Goal: Task Accomplishment & Management: Manage account settings

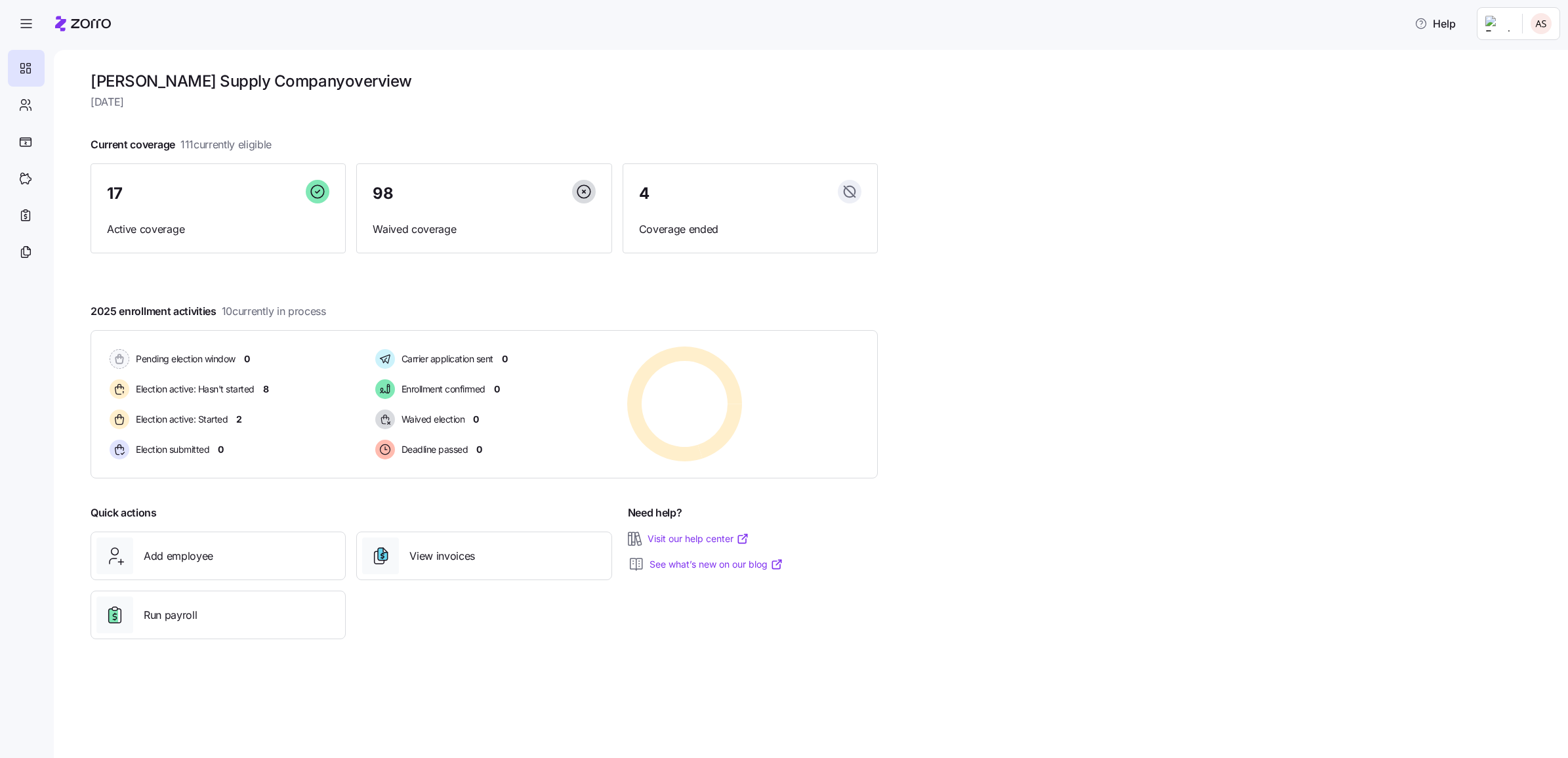
click at [74, 110] on div "McDaniel Supply Company overview Monday, September 8 Current coverage 111 curre…" at bounding box center [810, 404] width 1514 height 709
click at [27, 101] on icon at bounding box center [26, 105] width 14 height 15
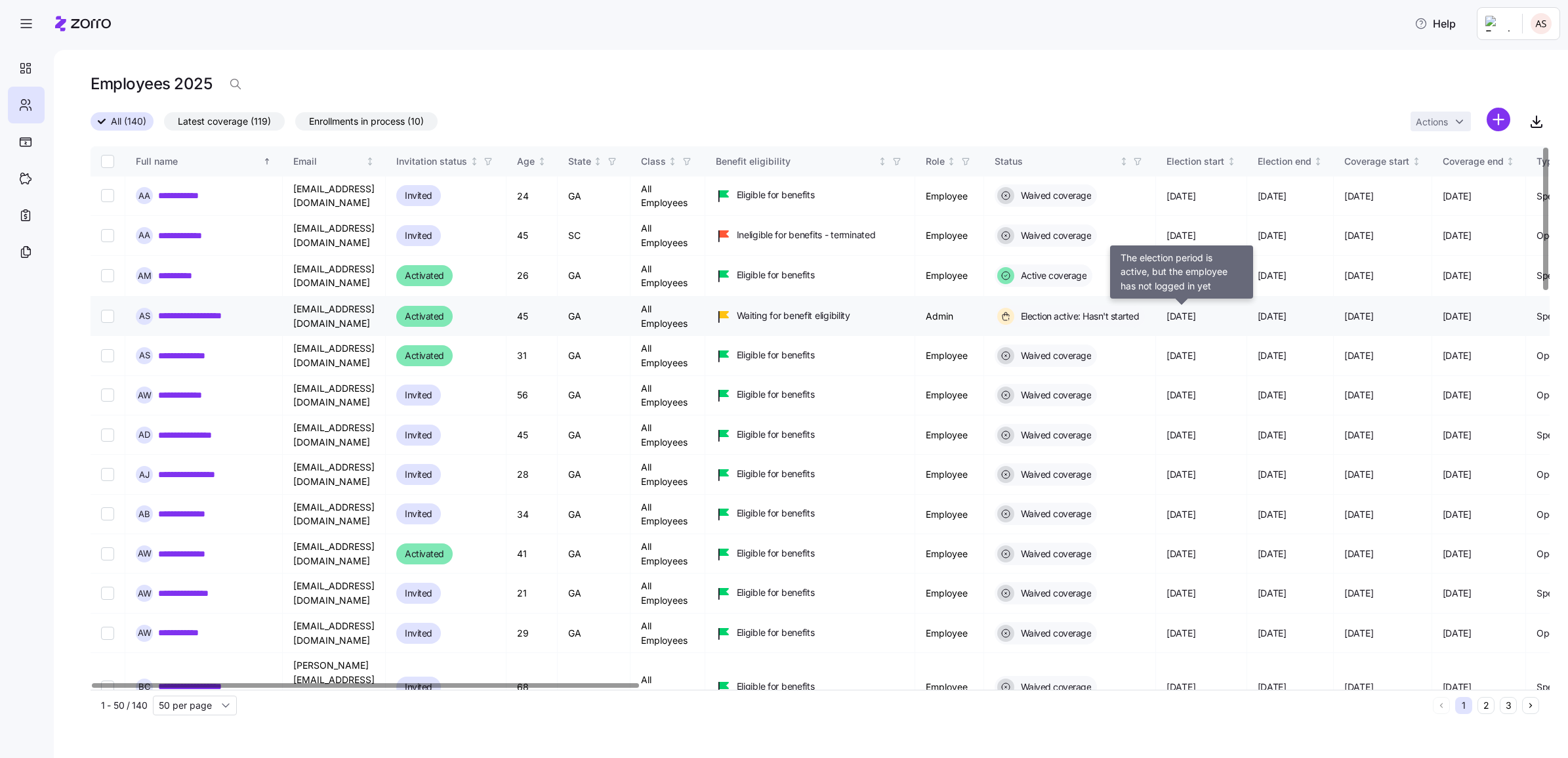
click at [1139, 316] on span "Election active: Hasn't started" at bounding box center [1078, 315] width 123 height 13
click at [100, 321] on td at bounding box center [107, 316] width 35 height 39
click at [194, 317] on link "**********" at bounding box center [207, 315] width 98 height 13
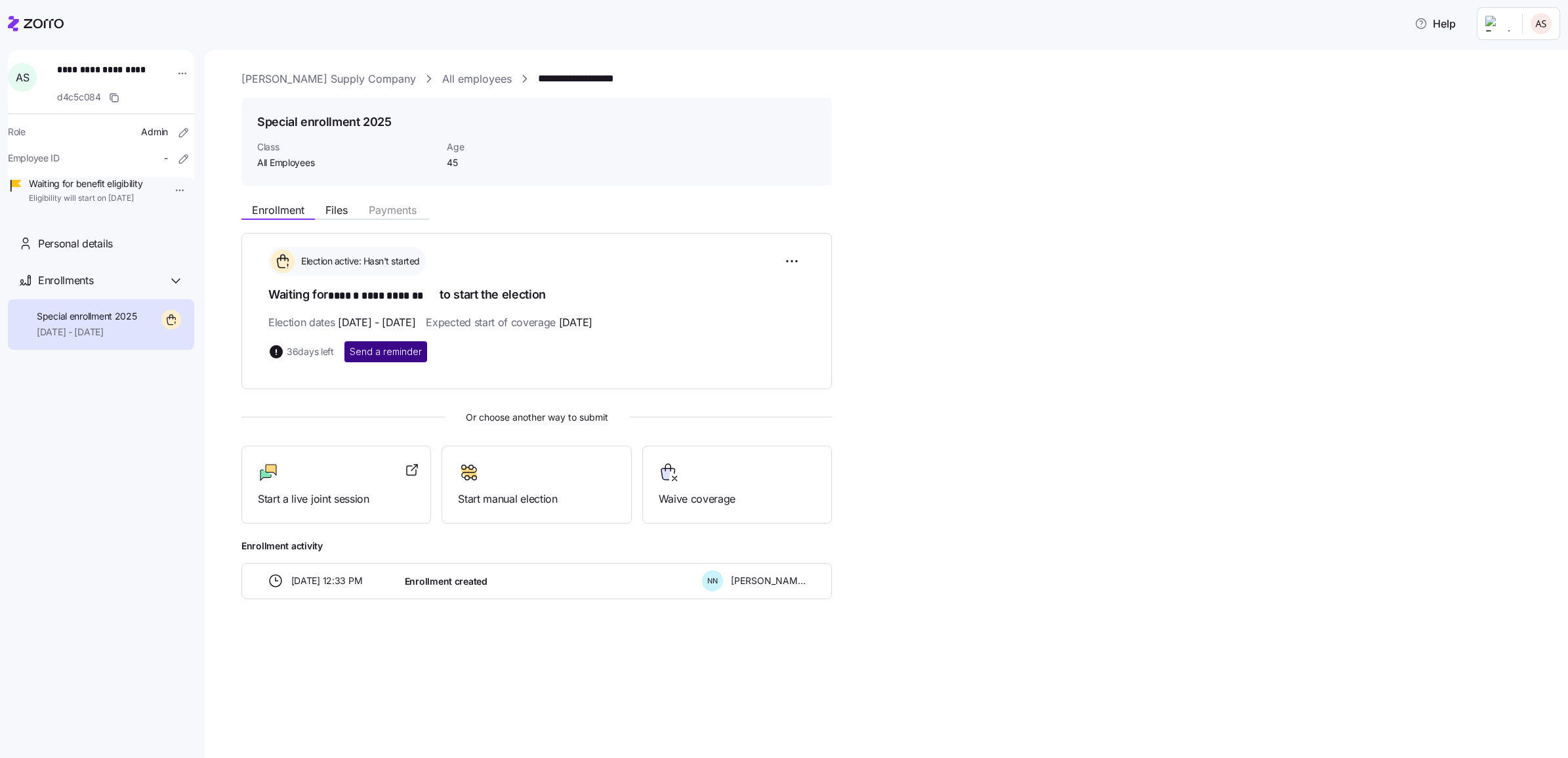
click at [407, 346] on span "Send a reminder" at bounding box center [385, 351] width 72 height 13
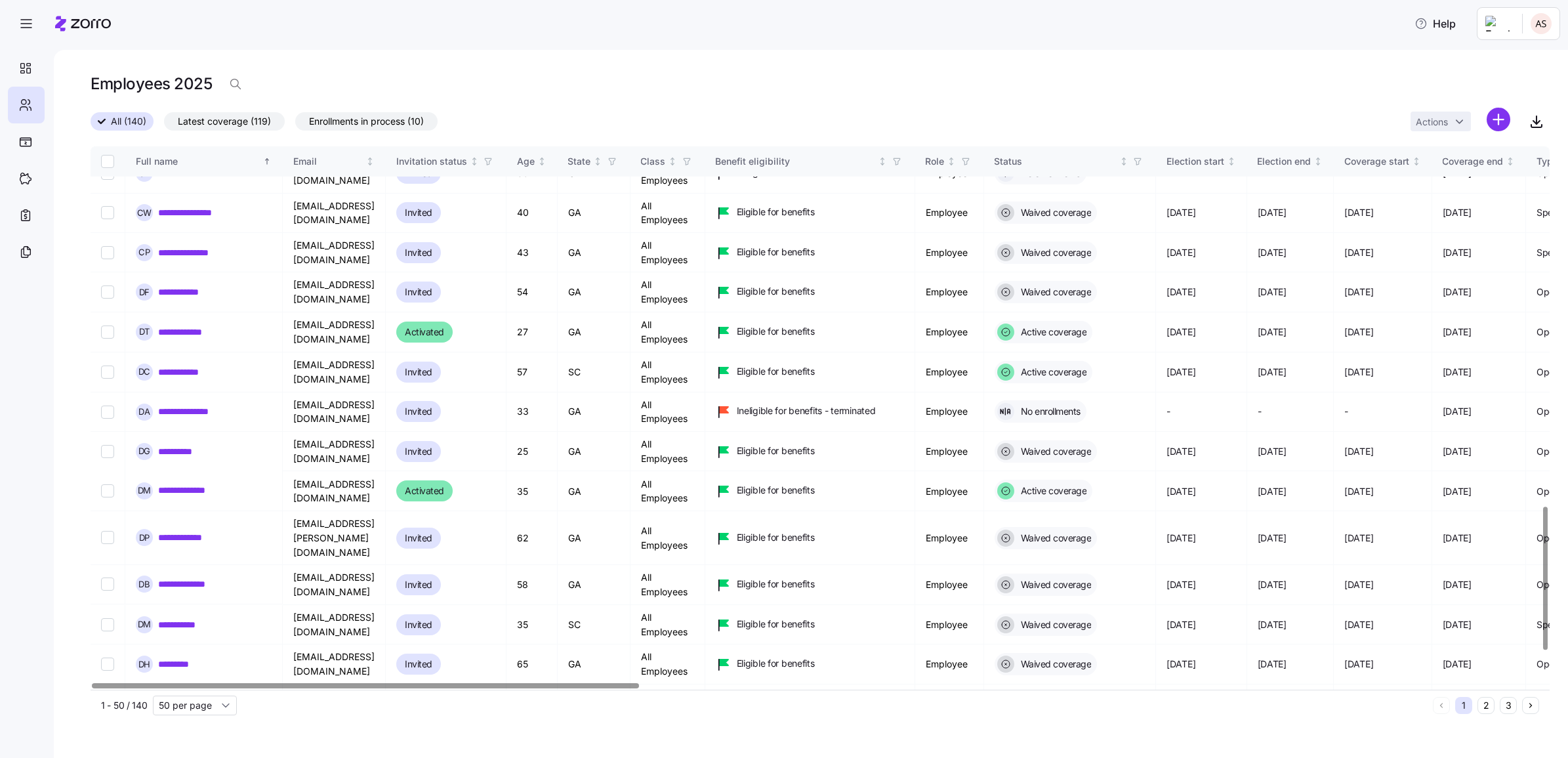
scroll to position [1487, 0]
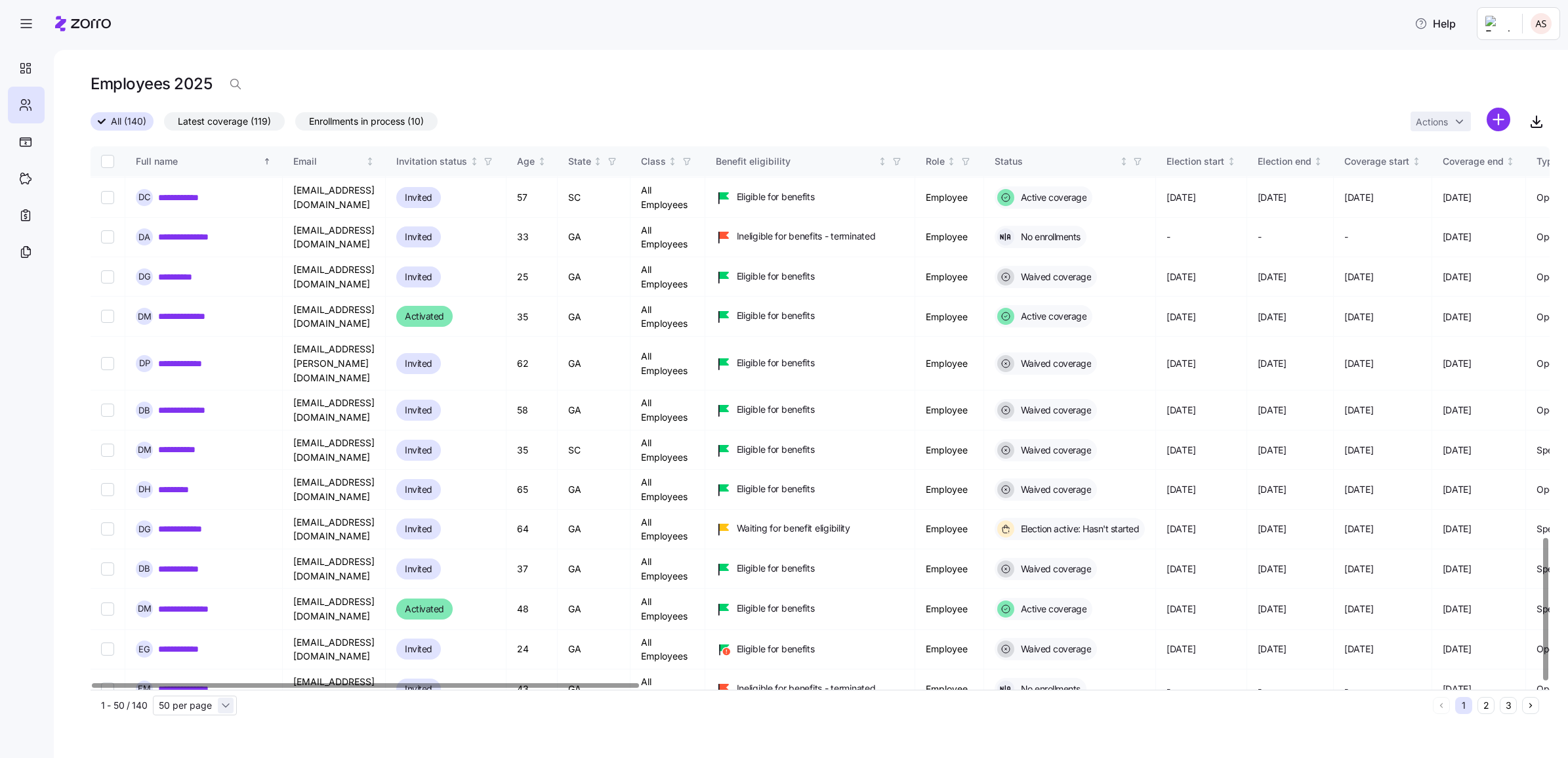
click at [222, 706] on input "50 per page" at bounding box center [194, 705] width 84 height 20
click at [223, 681] on div "150 per page" at bounding box center [194, 675] width 73 height 20
click at [184, 722] on link "**********" at bounding box center [182, 728] width 48 height 13
type input "150 per page"
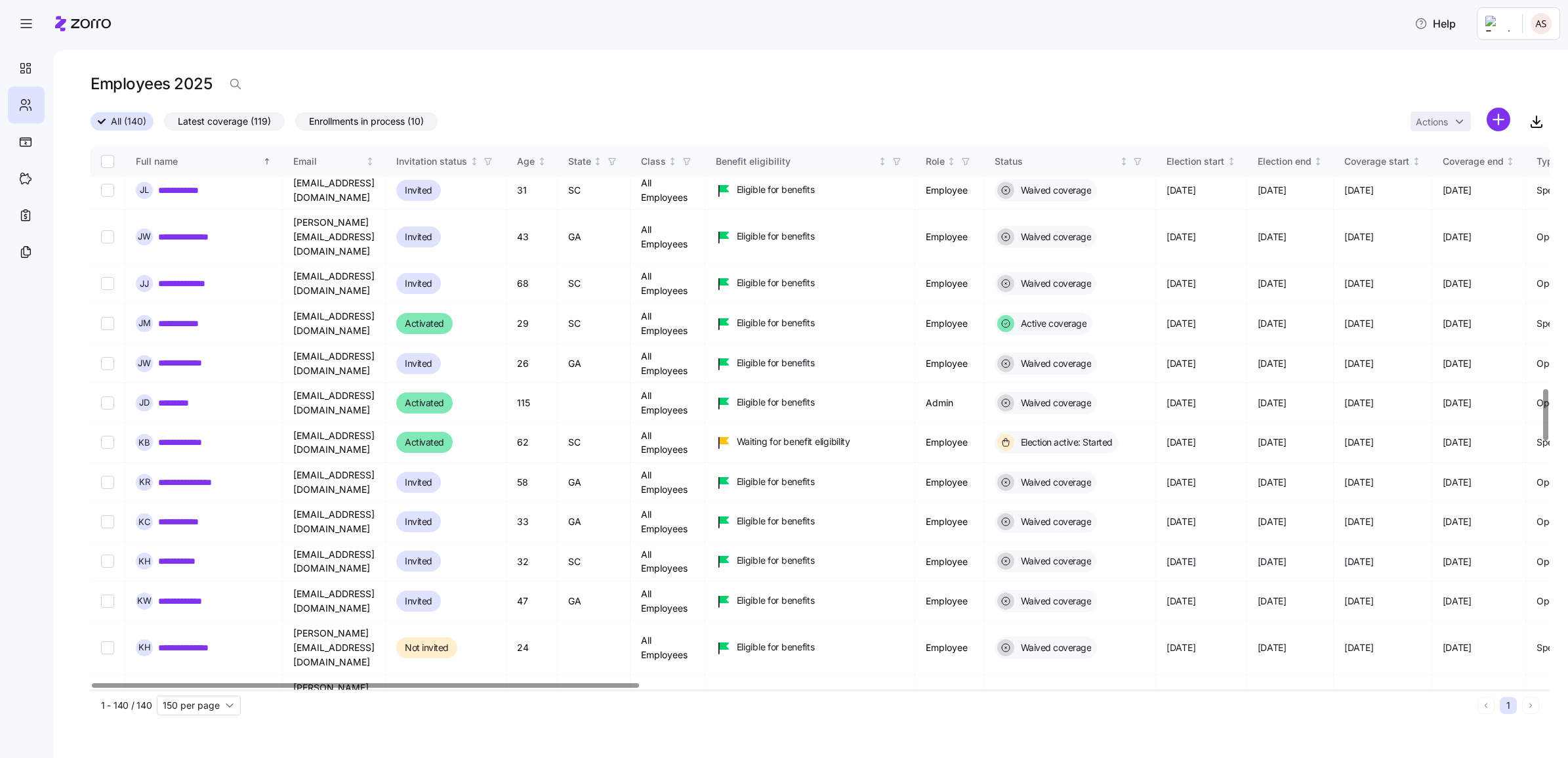
scroll to position [2554, 0]
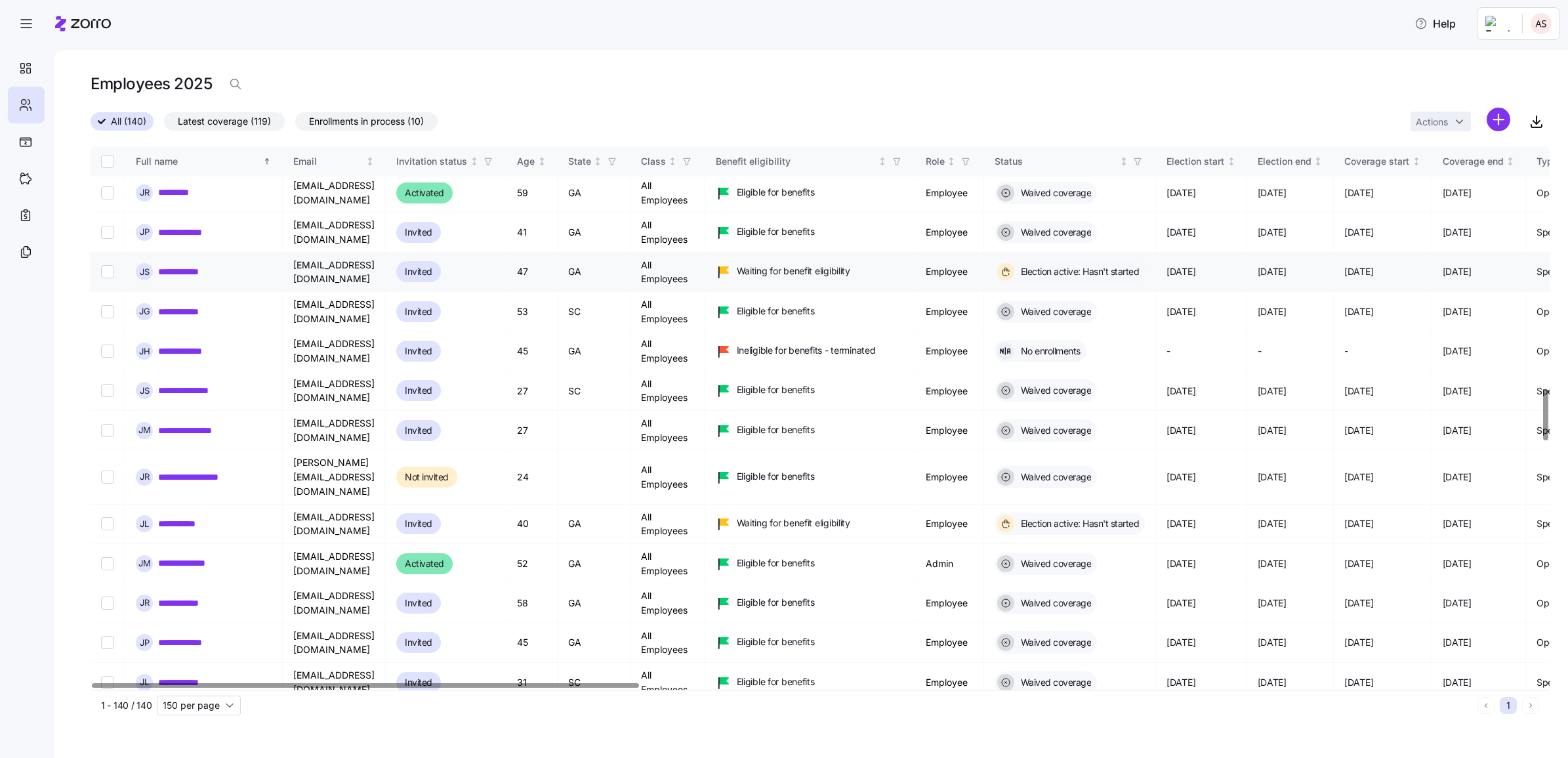
click at [175, 265] on link "**********" at bounding box center [186, 271] width 55 height 13
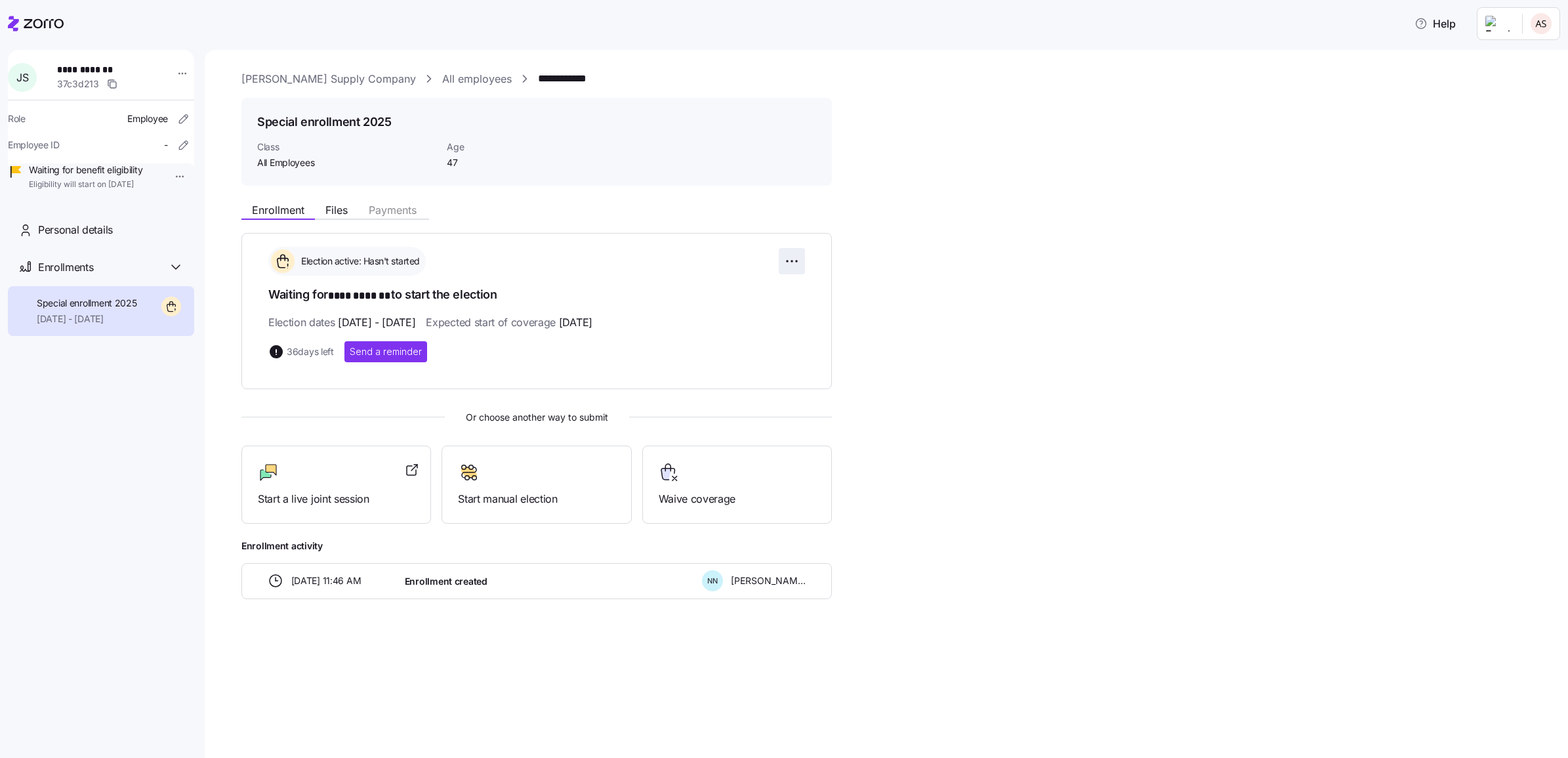
click at [784, 257] on html "**********" at bounding box center [784, 375] width 1568 height 750
click at [802, 232] on html "**********" at bounding box center [784, 375] width 1568 height 750
click at [184, 116] on icon "button" at bounding box center [185, 117] width 2 height 2
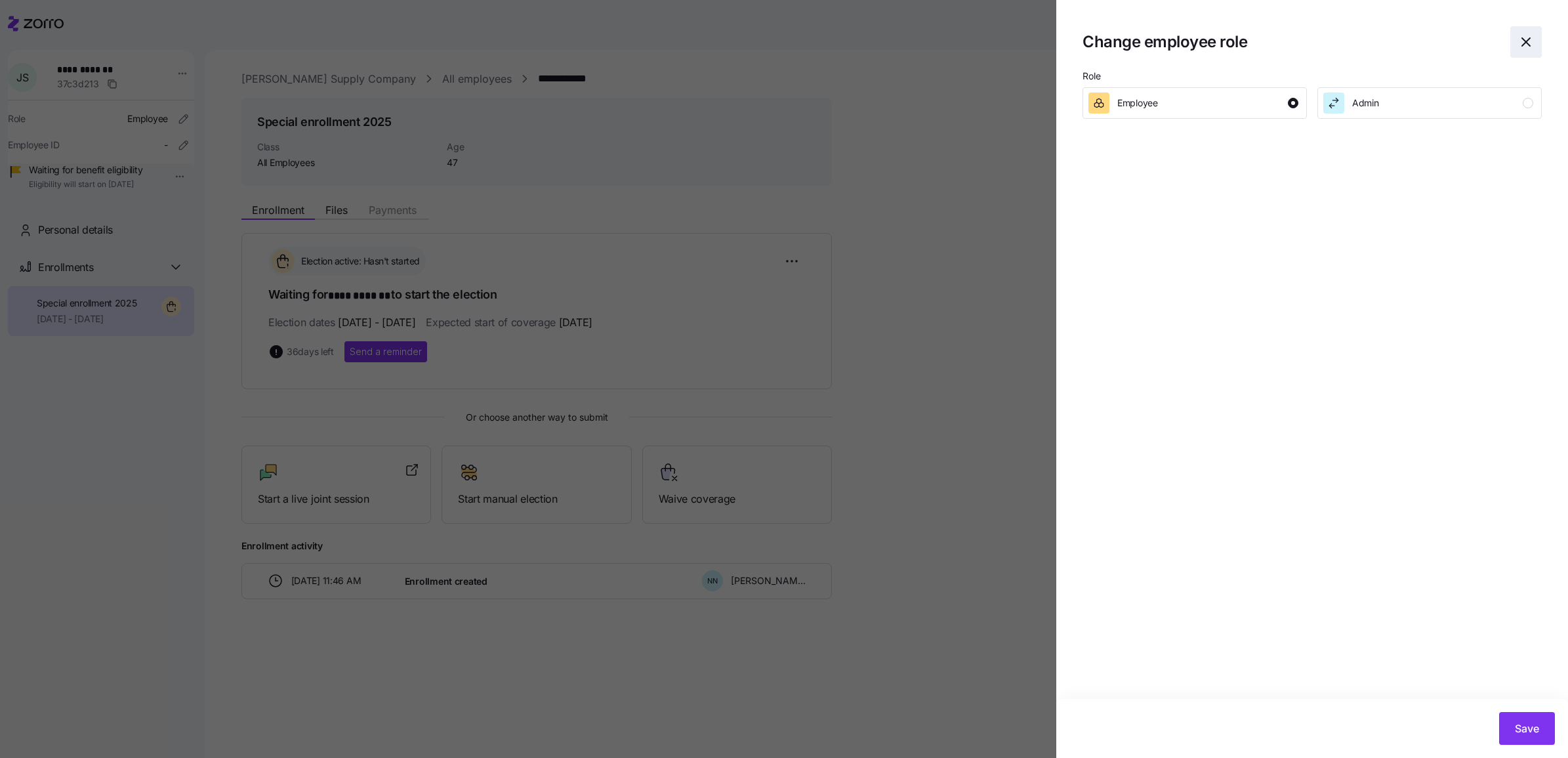
click at [1531, 43] on icon "button" at bounding box center [1525, 42] width 15 height 15
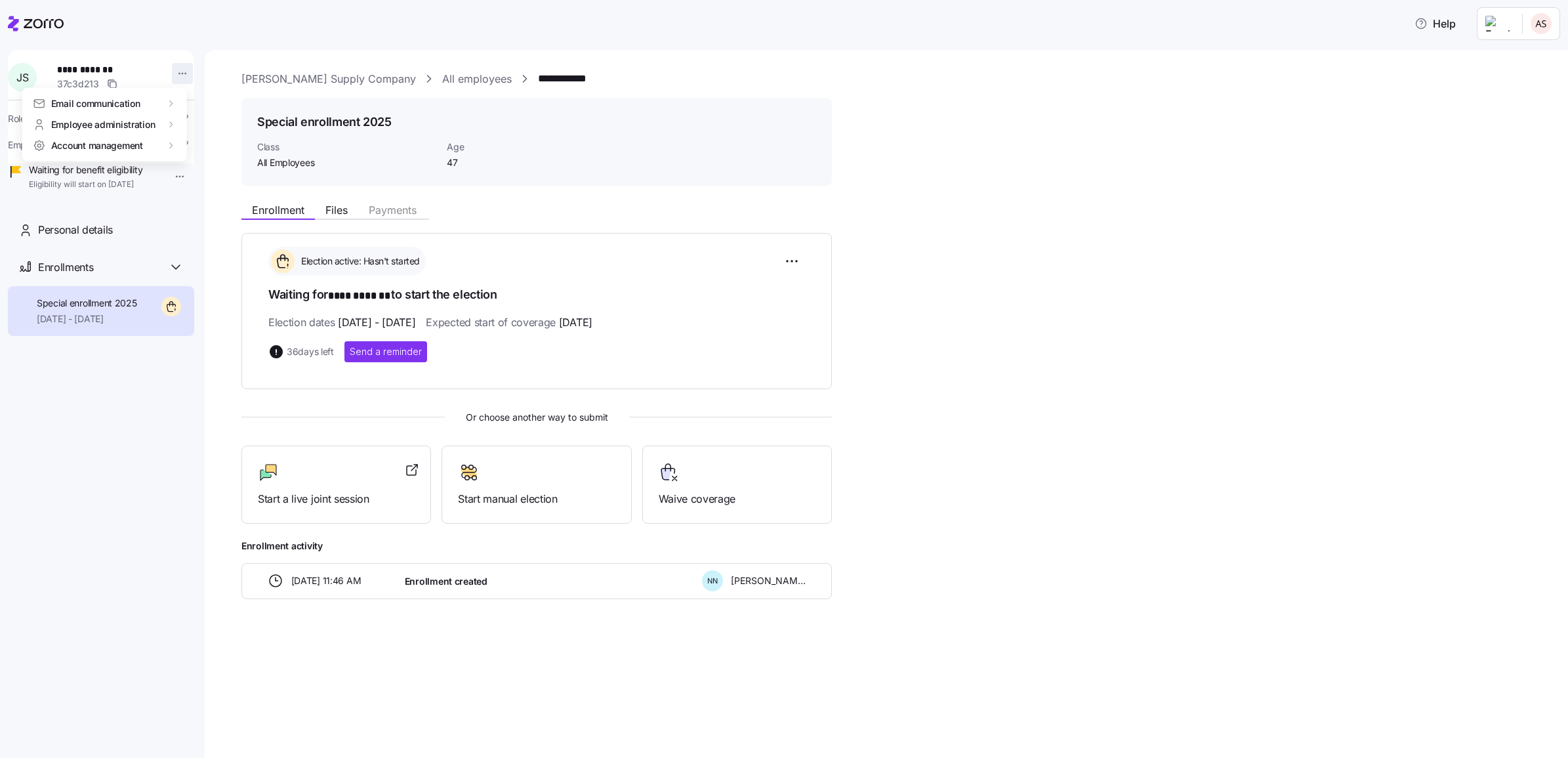
click at [177, 76] on html "**********" at bounding box center [784, 375] width 1568 height 750
click at [264, 123] on div "Terminate employee" at bounding box center [235, 124] width 87 height 14
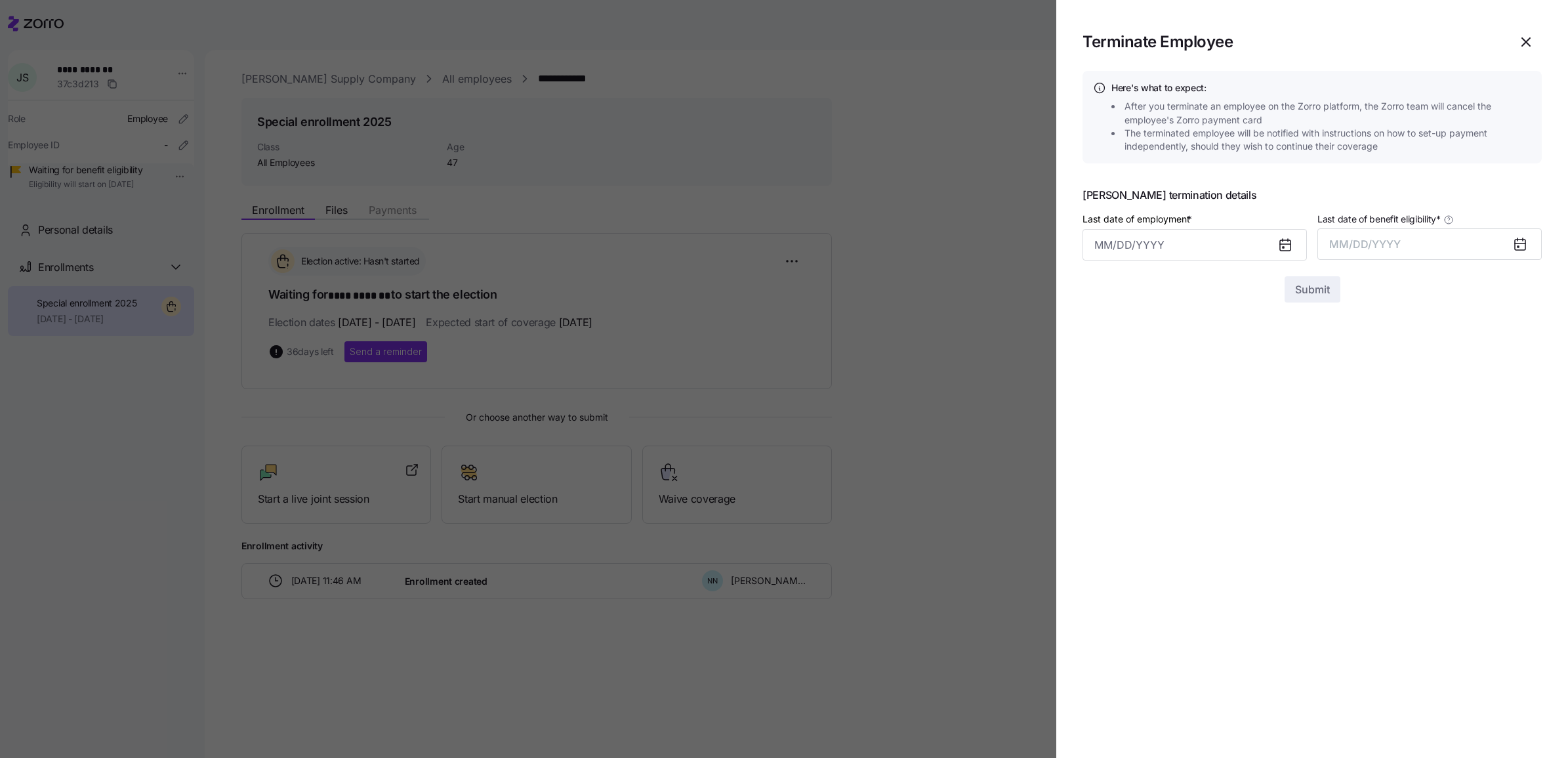
click at [1287, 244] on icon at bounding box center [1285, 246] width 10 height 10
click at [1237, 247] on input "Last date of employment *" at bounding box center [1194, 245] width 224 height 32
click at [1286, 250] on icon at bounding box center [1285, 246] width 10 height 10
click at [1289, 244] on icon at bounding box center [1285, 245] width 15 height 15
click at [1251, 246] on input "Last date of employment *" at bounding box center [1194, 245] width 224 height 32
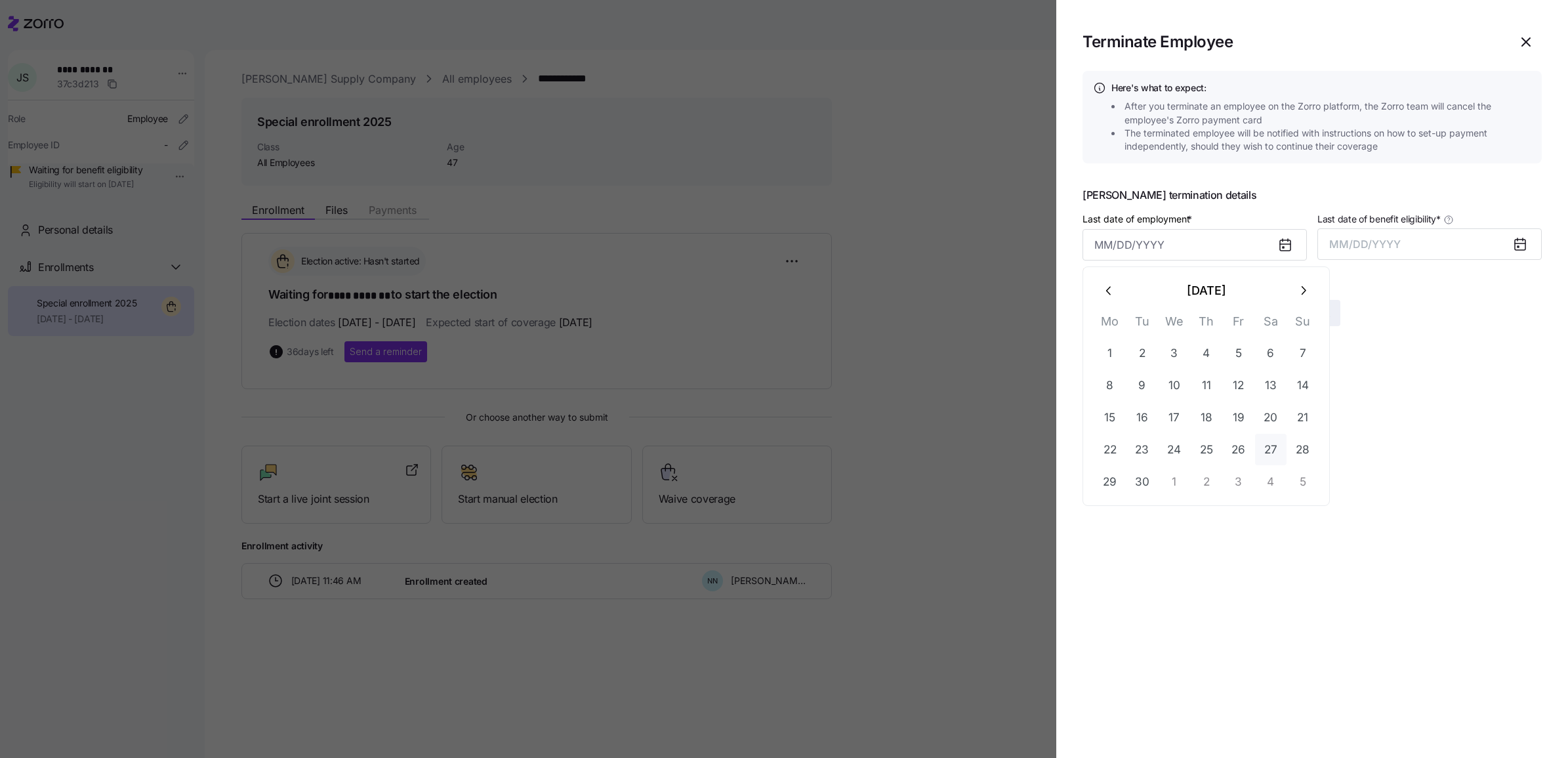
click at [1267, 448] on button "27" at bounding box center [1271, 449] width 32 height 32
type input "September 27, 2025"
click at [1407, 241] on button "MM/DD/YYYY" at bounding box center [1429, 244] width 224 height 32
click at [1520, 241] on icon at bounding box center [1519, 245] width 10 height 10
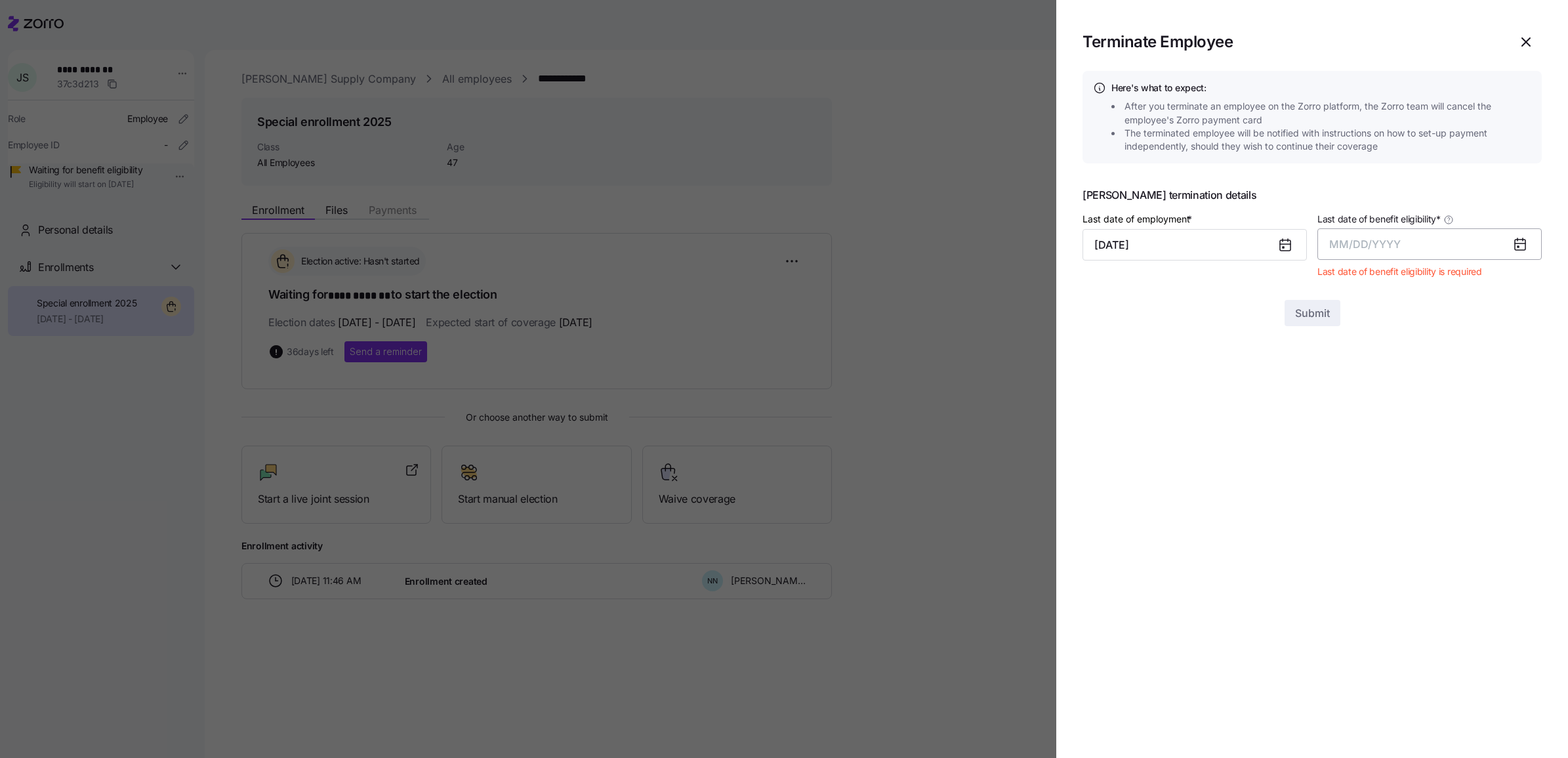
click at [1444, 235] on button "MM/DD/YYYY" at bounding box center [1429, 244] width 224 height 32
click at [1511, 389] on button "Sep" at bounding box center [1516, 391] width 75 height 32
click at [1415, 243] on button "09/30/2025" at bounding box center [1429, 244] width 224 height 32
click at [1376, 425] on button "Oct" at bounding box center [1366, 422] width 75 height 32
click at [1315, 284] on span "Submit" at bounding box center [1312, 289] width 35 height 15
